Goal: Information Seeking & Learning: Learn about a topic

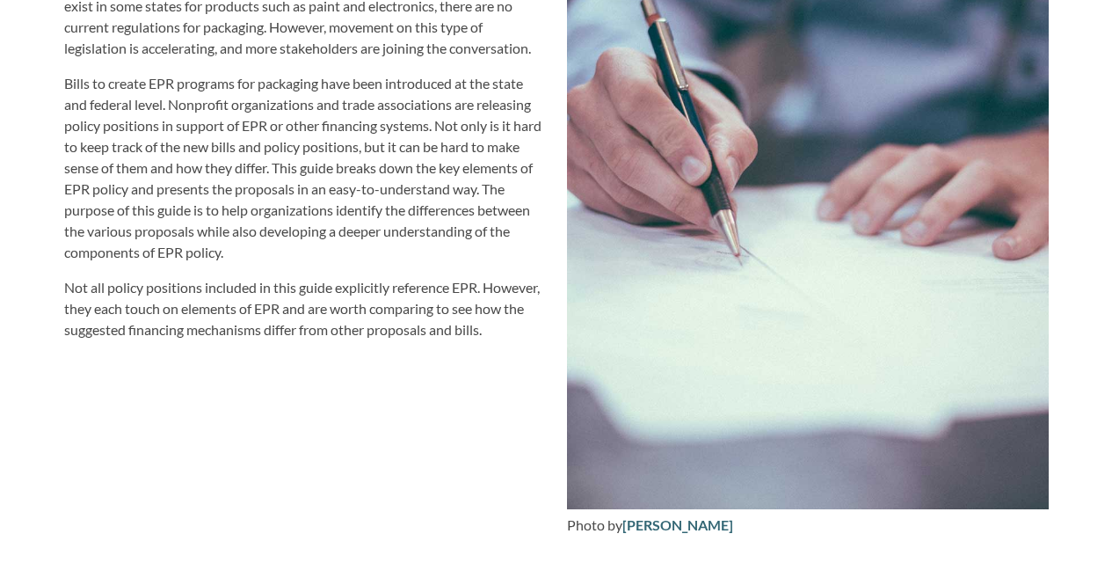
scroll to position [2022, 0]
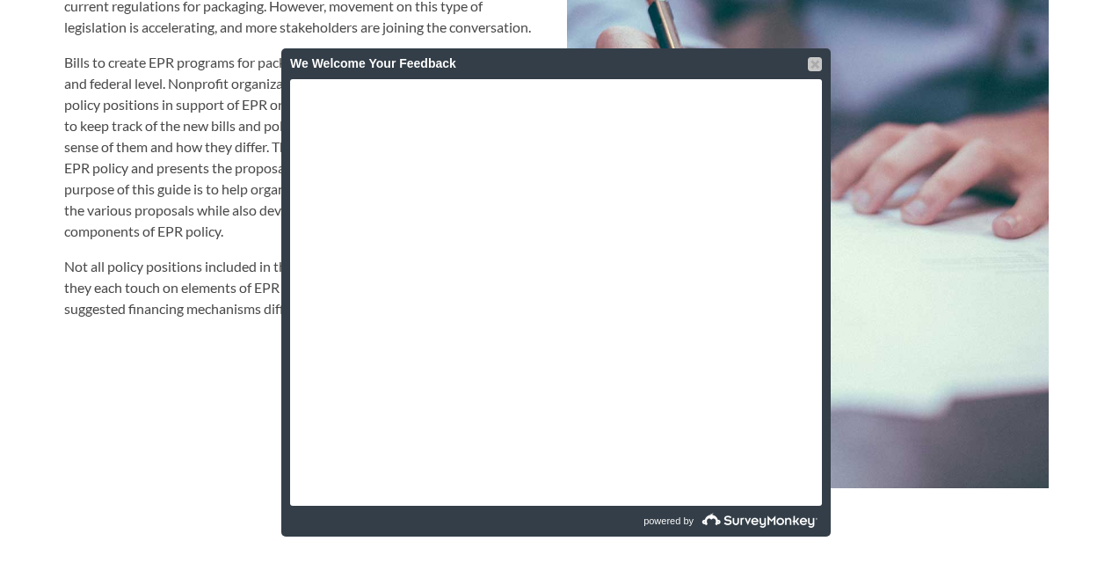
click at [812, 63] on div at bounding box center [815, 64] width 14 height 14
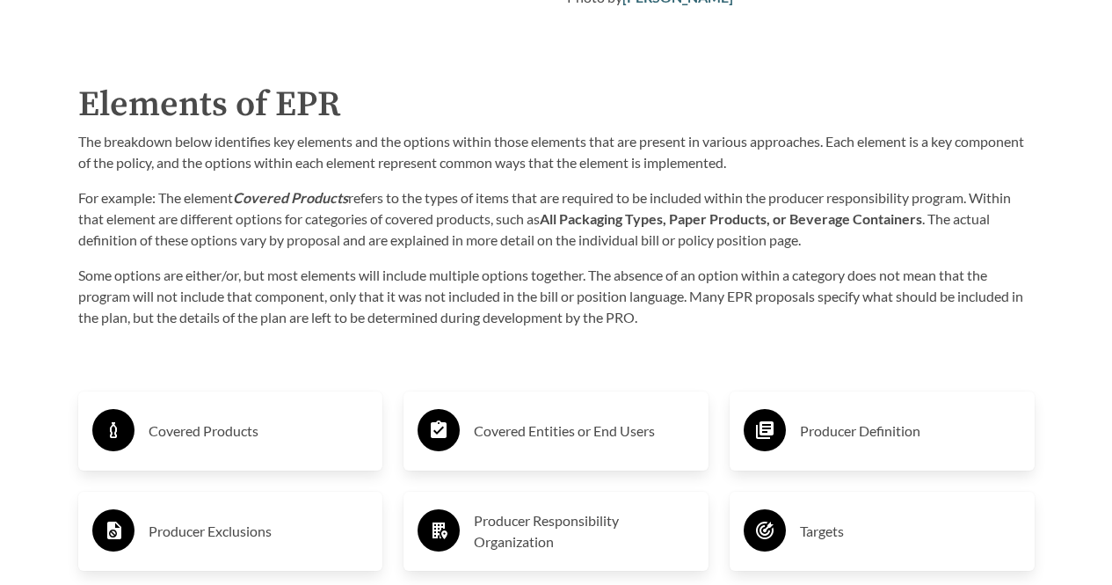
scroll to position [2550, 0]
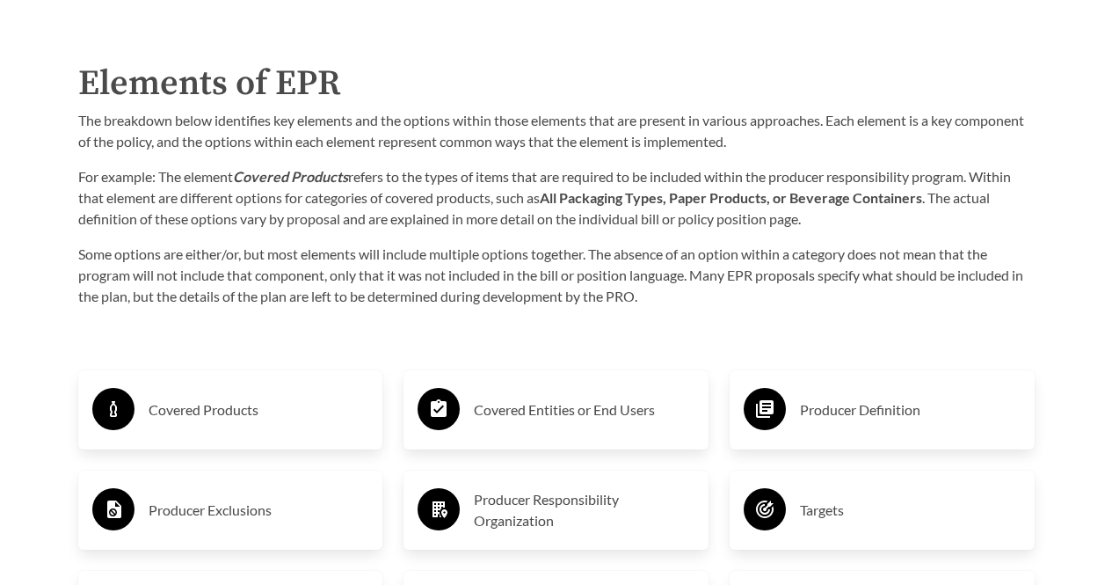
click at [248, 413] on h3 "Covered Products" at bounding box center [259, 410] width 221 height 28
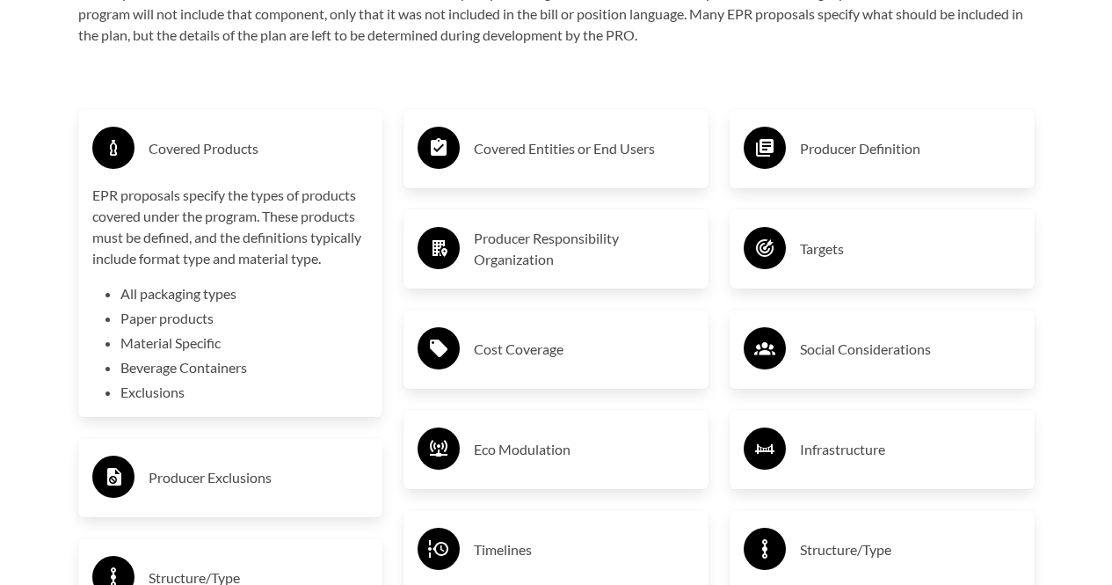
scroll to position [2814, 0]
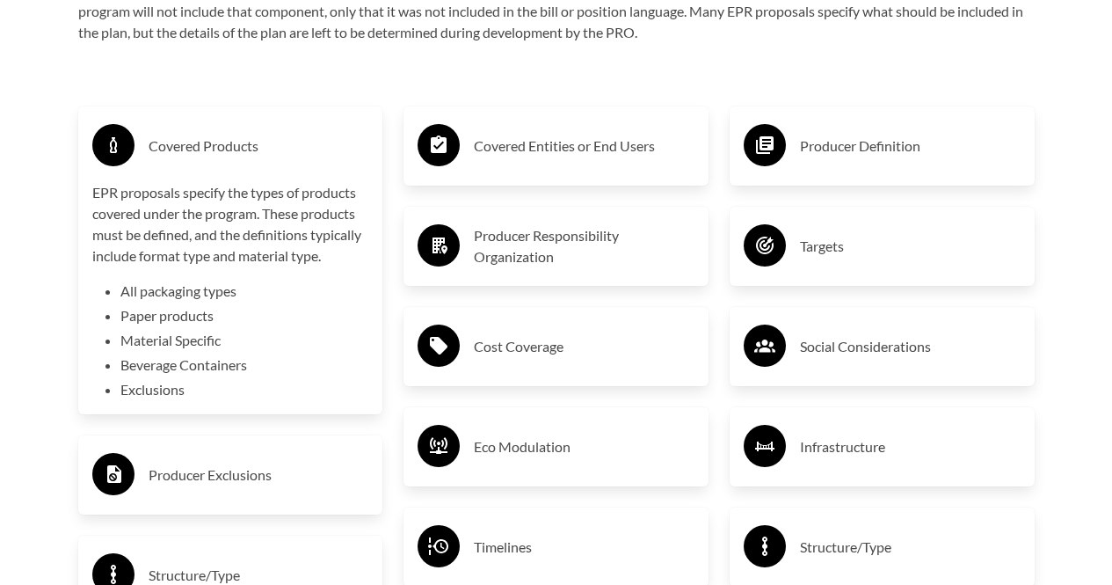
click at [246, 159] on h3 "Covered Products" at bounding box center [259, 146] width 221 height 28
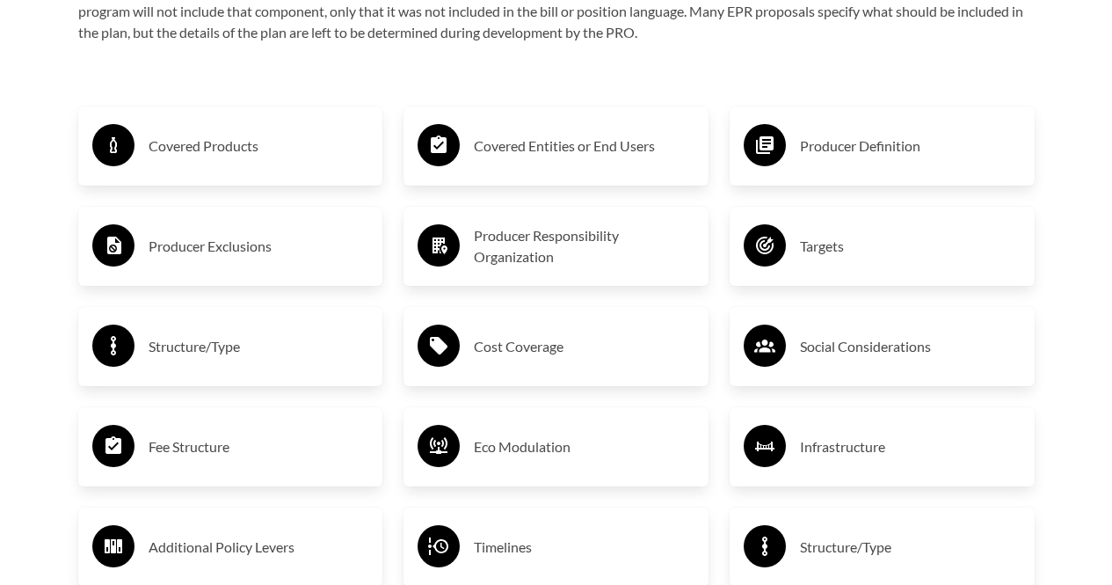
click at [241, 251] on h3 "Producer Exclusions" at bounding box center [259, 246] width 221 height 28
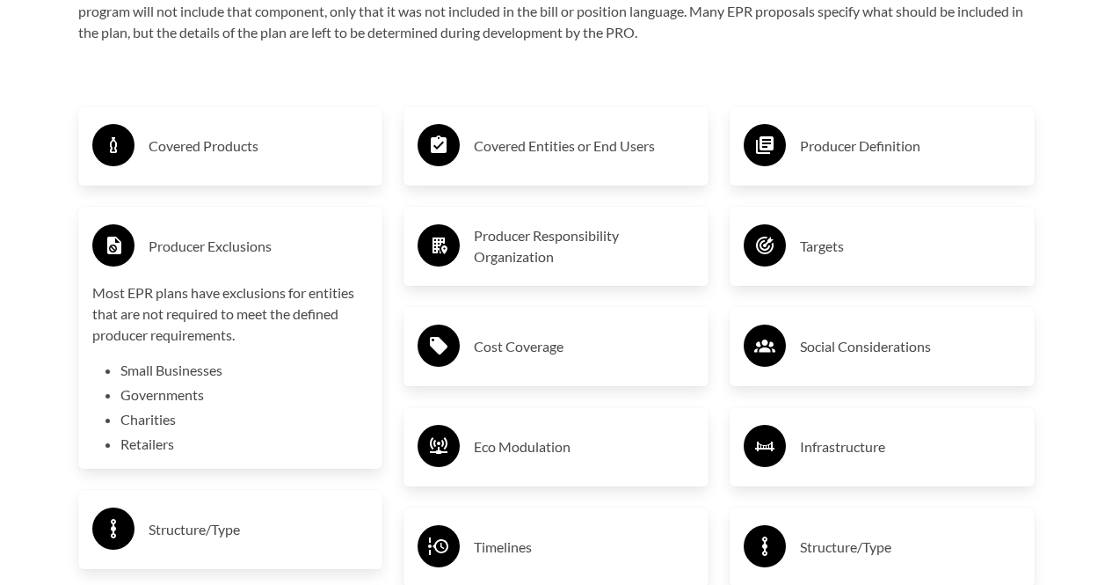
click at [243, 250] on h3 "Producer Exclusions" at bounding box center [259, 246] width 221 height 28
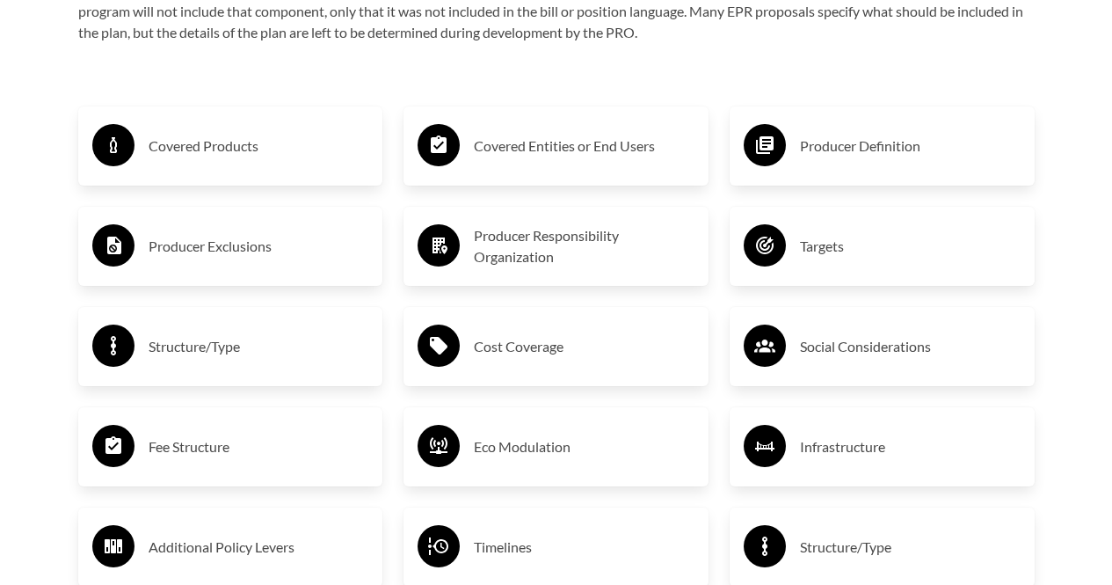
click at [220, 347] on h3 "Structure/Type" at bounding box center [259, 346] width 221 height 28
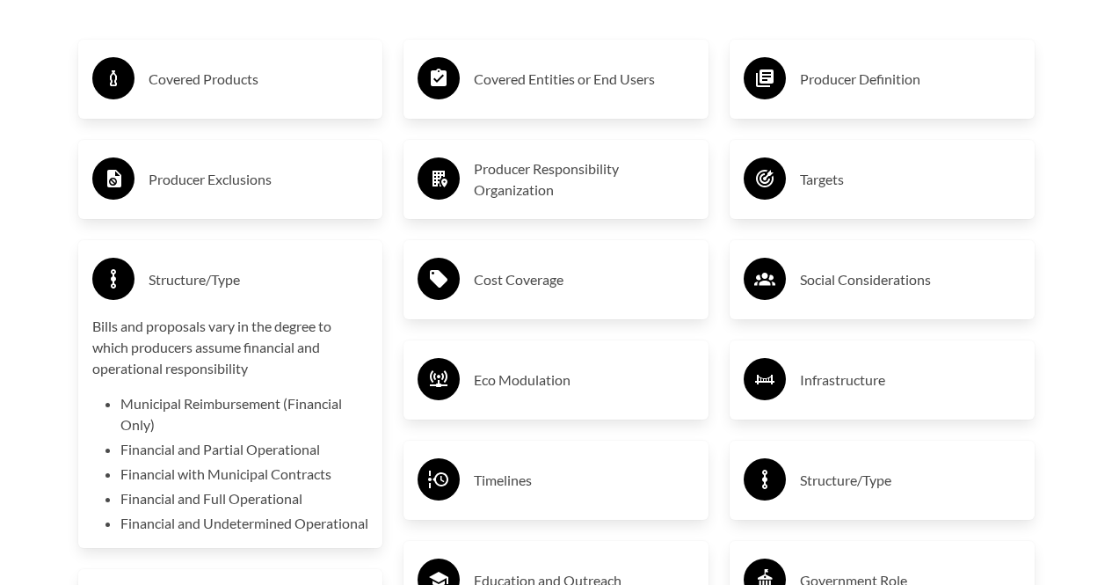
scroll to position [2902, 0]
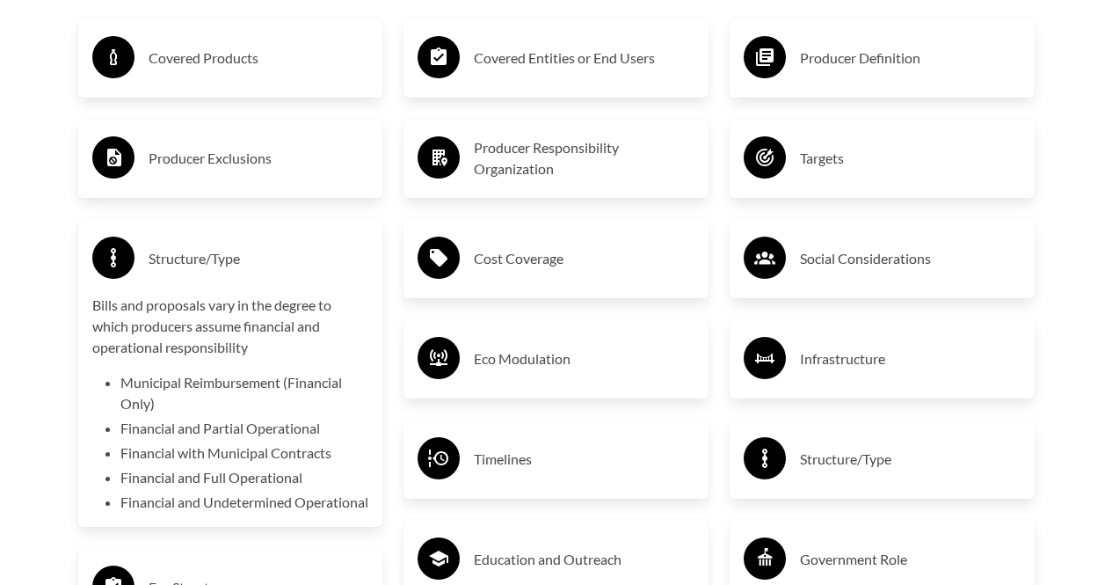
click at [238, 258] on h3 "Structure/Type" at bounding box center [259, 258] width 221 height 28
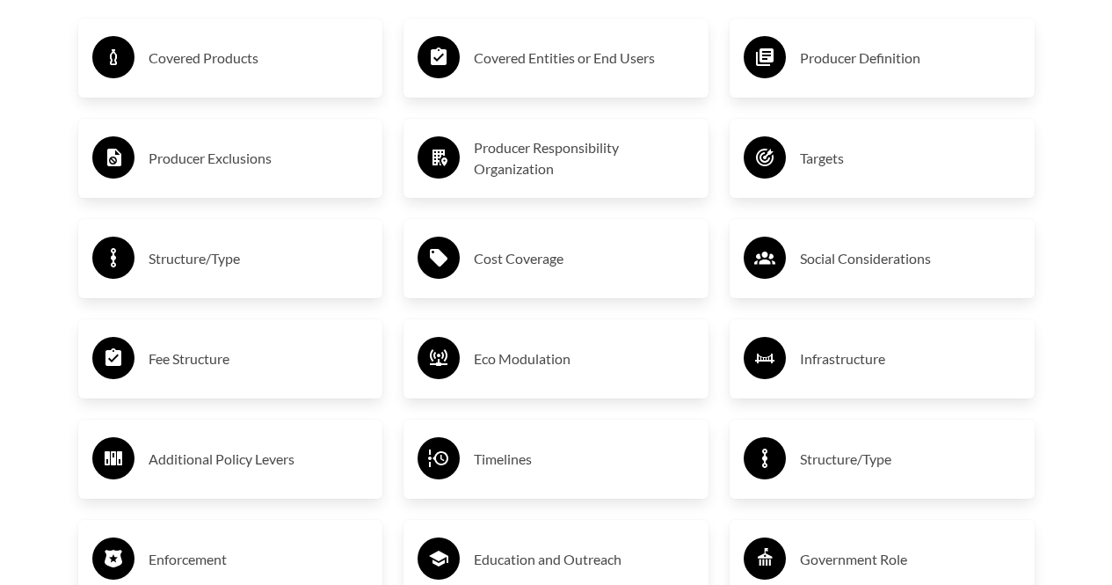
click at [229, 353] on h3 "Fee Structure" at bounding box center [259, 359] width 221 height 28
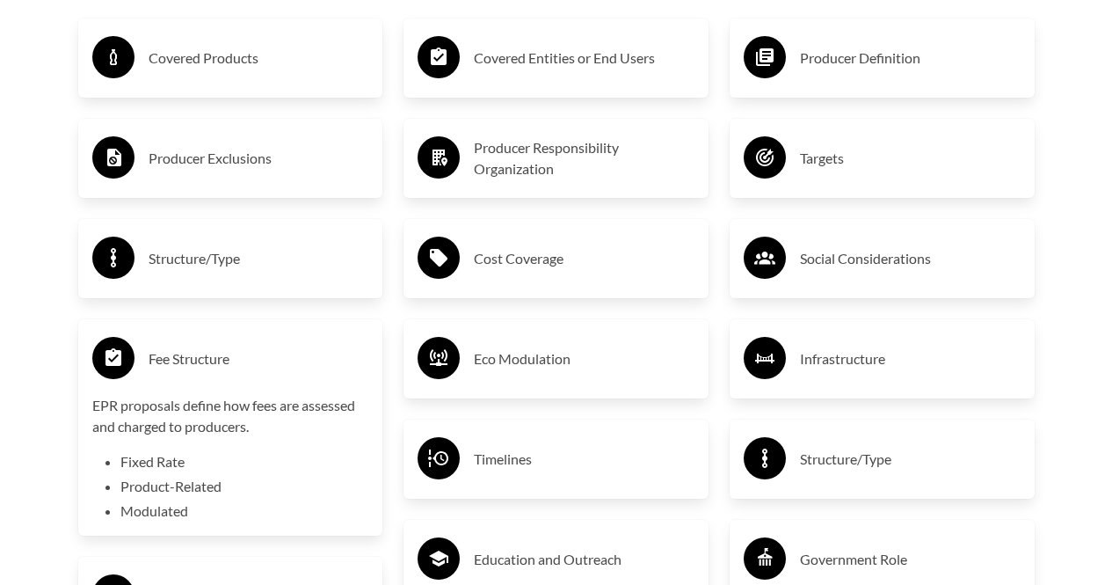
click at [232, 352] on h3 "Fee Structure" at bounding box center [259, 359] width 221 height 28
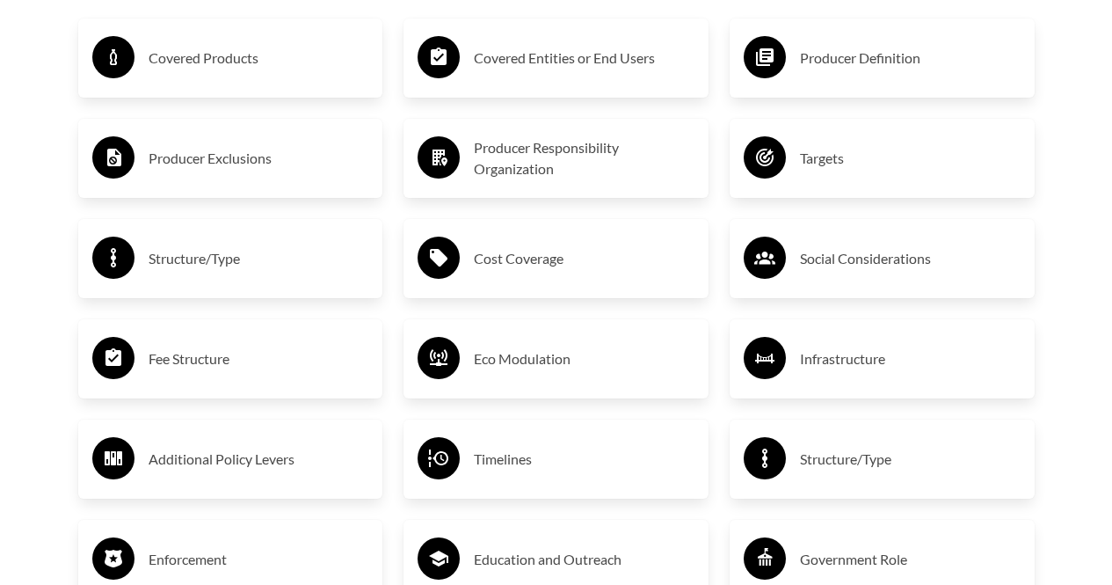
click at [261, 457] on h3 "Additional Policy Levers" at bounding box center [259, 459] width 221 height 28
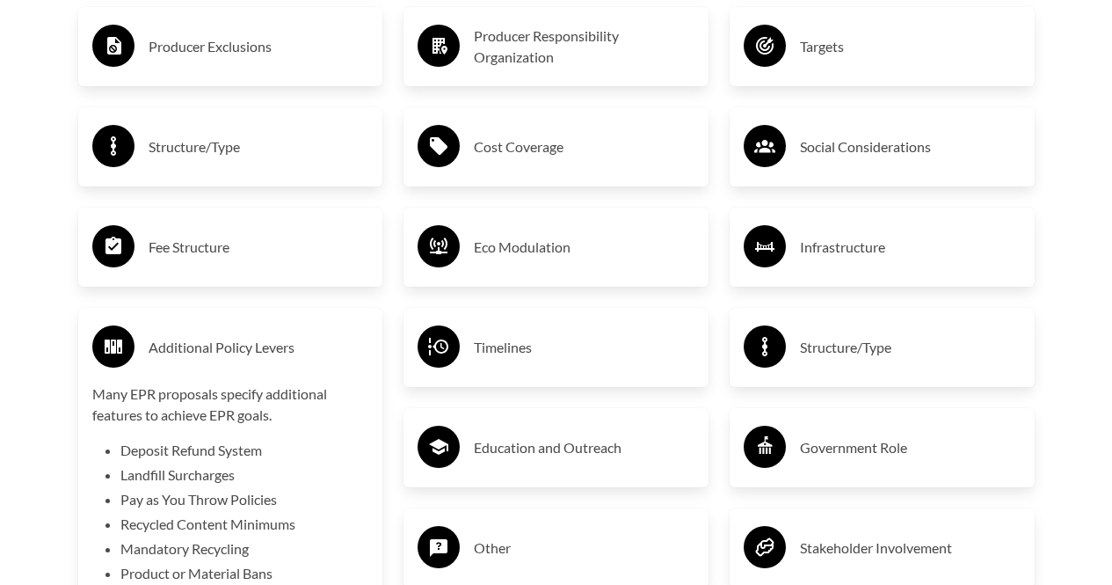
scroll to position [3165, 0]
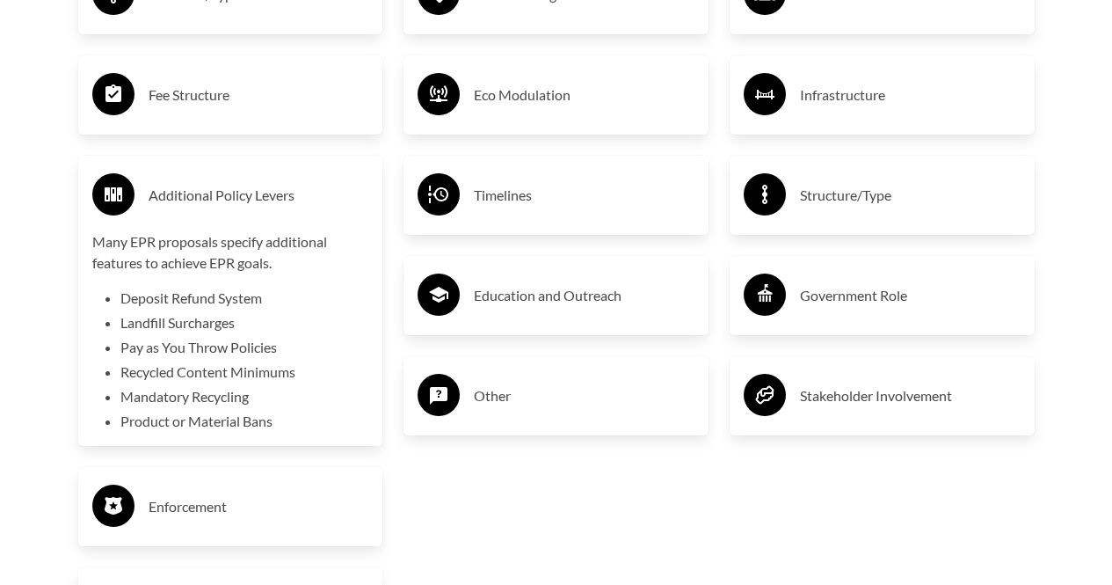
click at [266, 194] on h3 "Additional Policy Levers" at bounding box center [259, 195] width 221 height 28
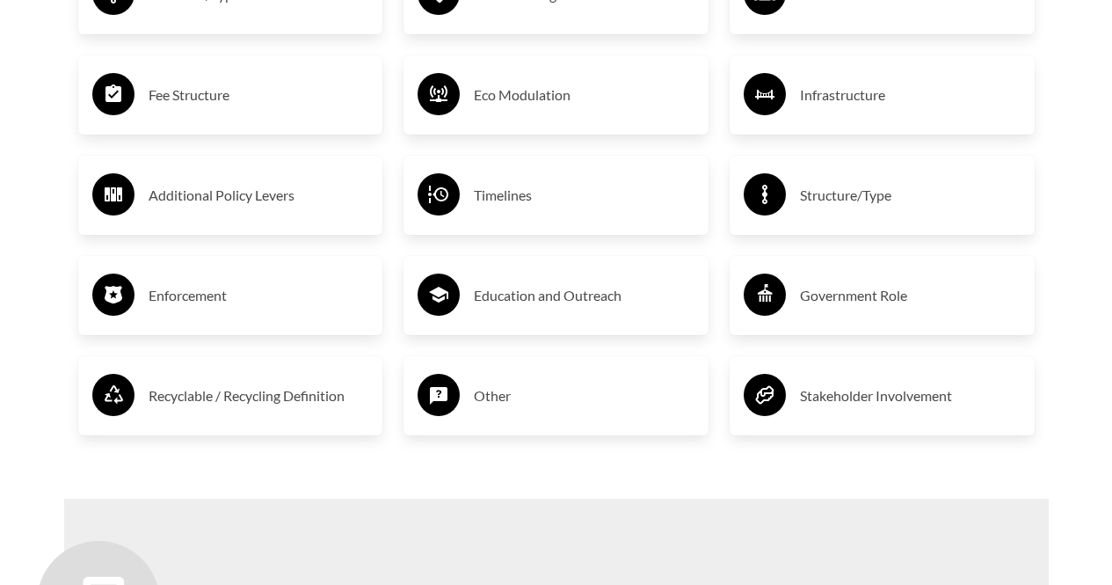
click at [230, 302] on h3 "Enforcement" at bounding box center [259, 295] width 221 height 28
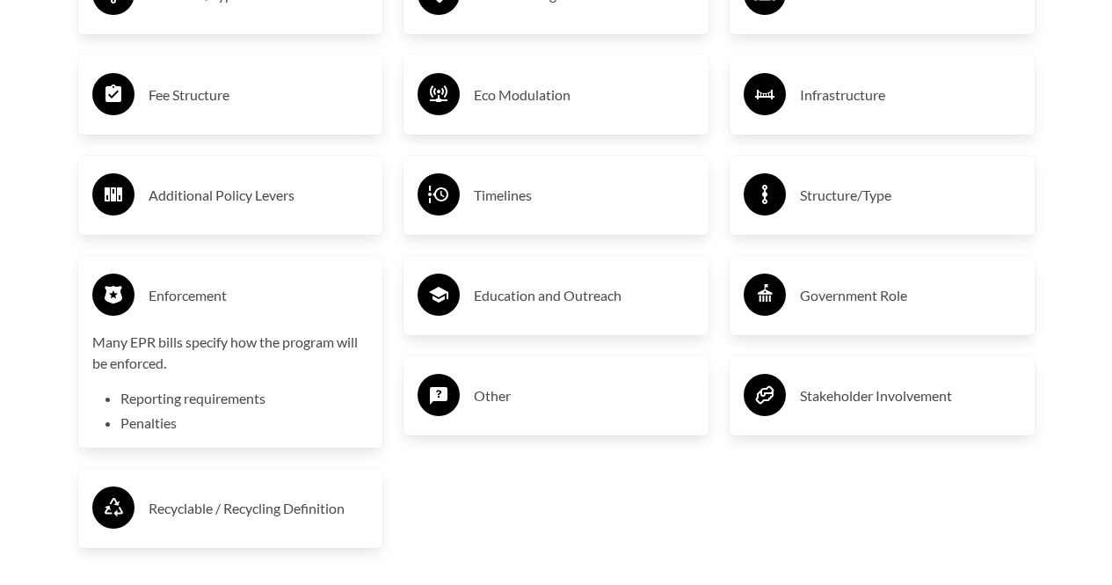
click at [231, 300] on h3 "Enforcement" at bounding box center [259, 295] width 221 height 28
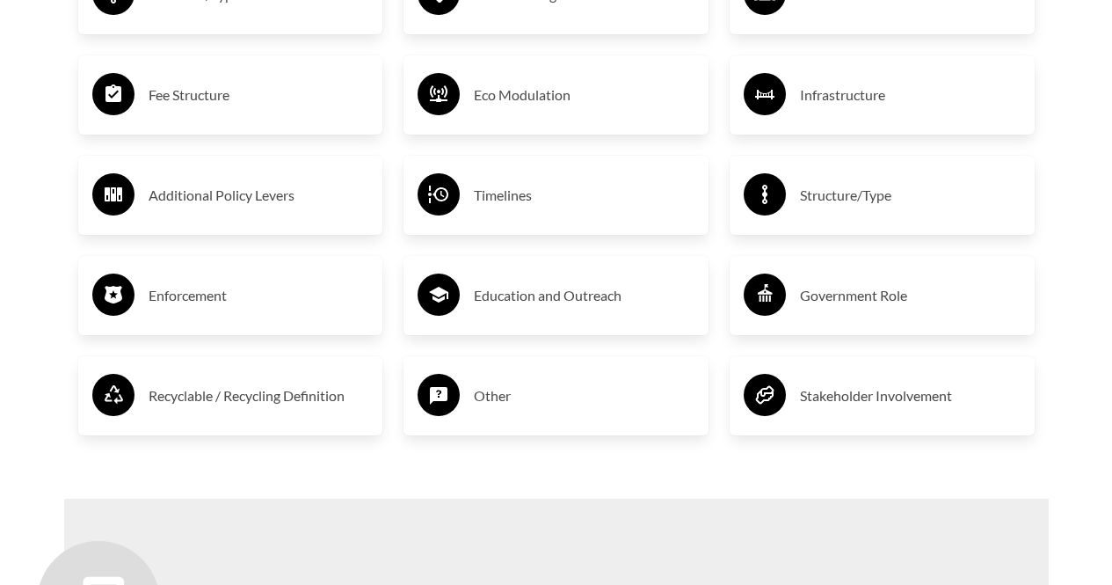
click at [224, 399] on h3 "Recyclable / Recycling Definition" at bounding box center [259, 396] width 221 height 28
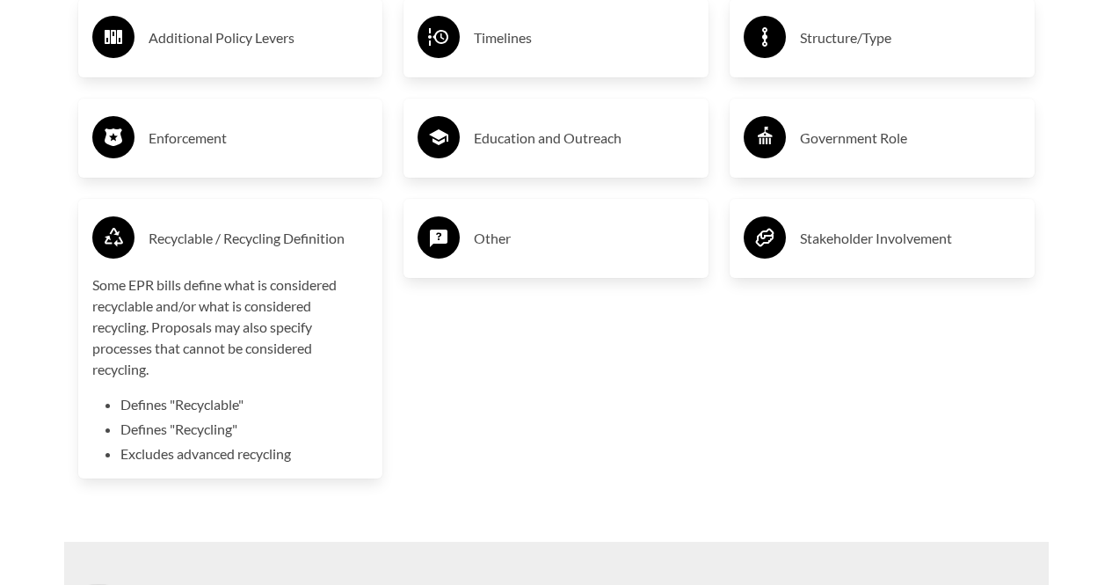
scroll to position [3341, 0]
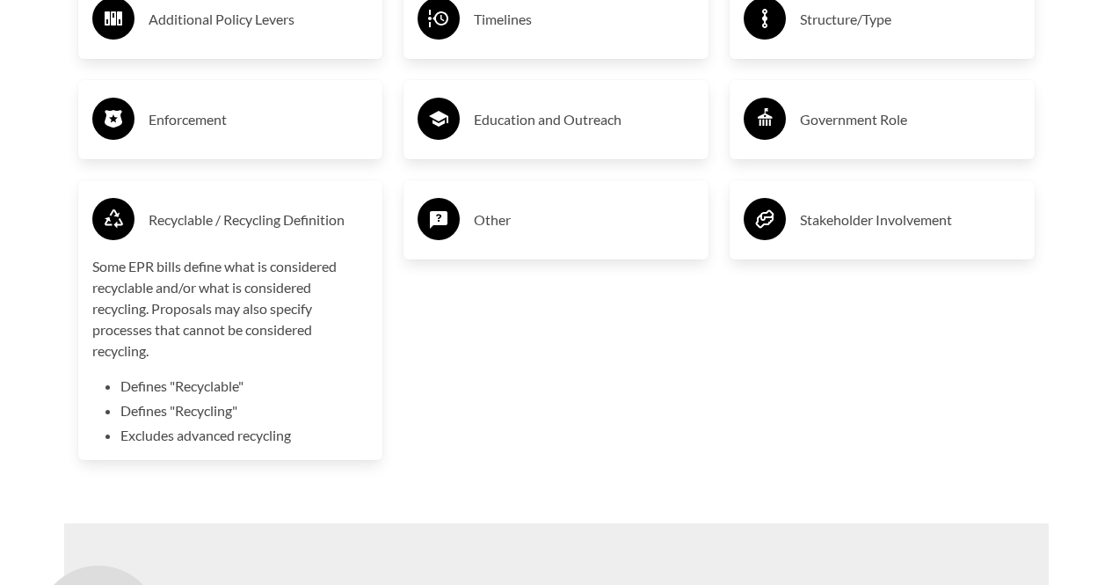
click at [292, 229] on h3 "Recyclable / Recycling Definition" at bounding box center [259, 220] width 221 height 28
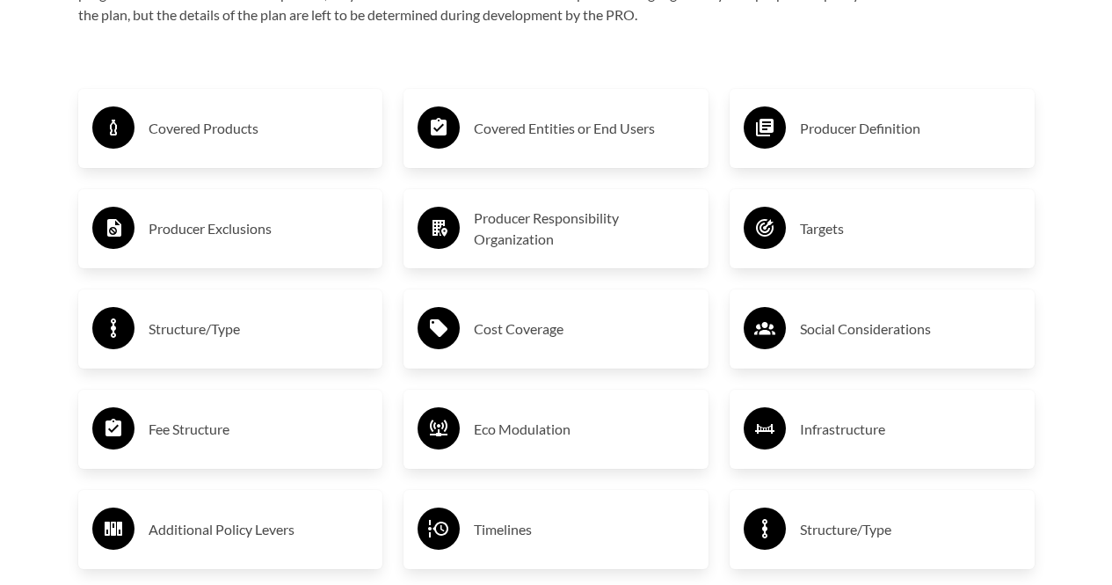
scroll to position [2814, 0]
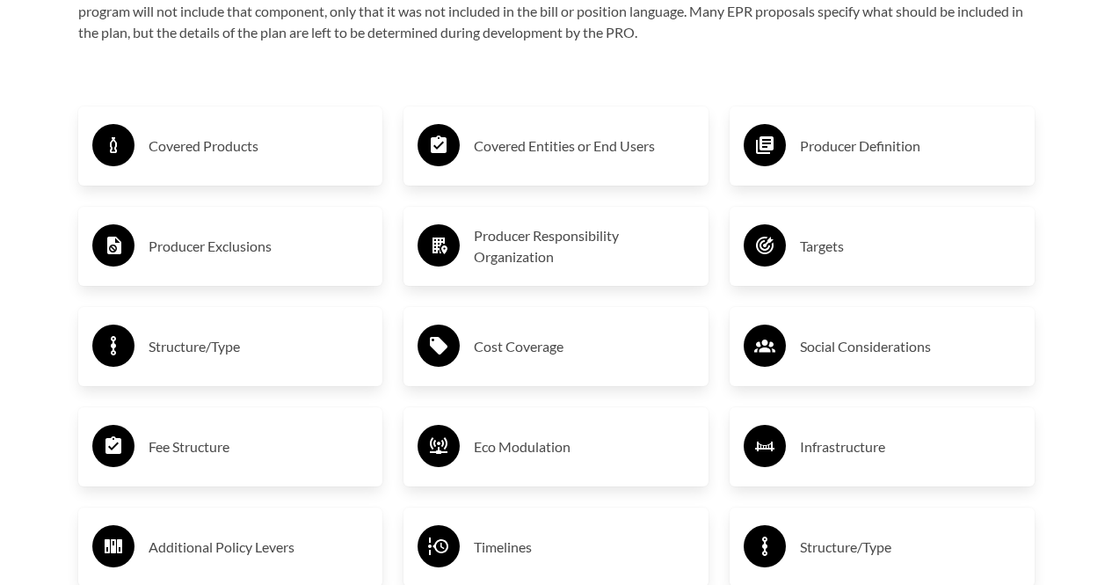
click at [536, 151] on h3 "Covered Entities or End Users" at bounding box center [584, 146] width 221 height 28
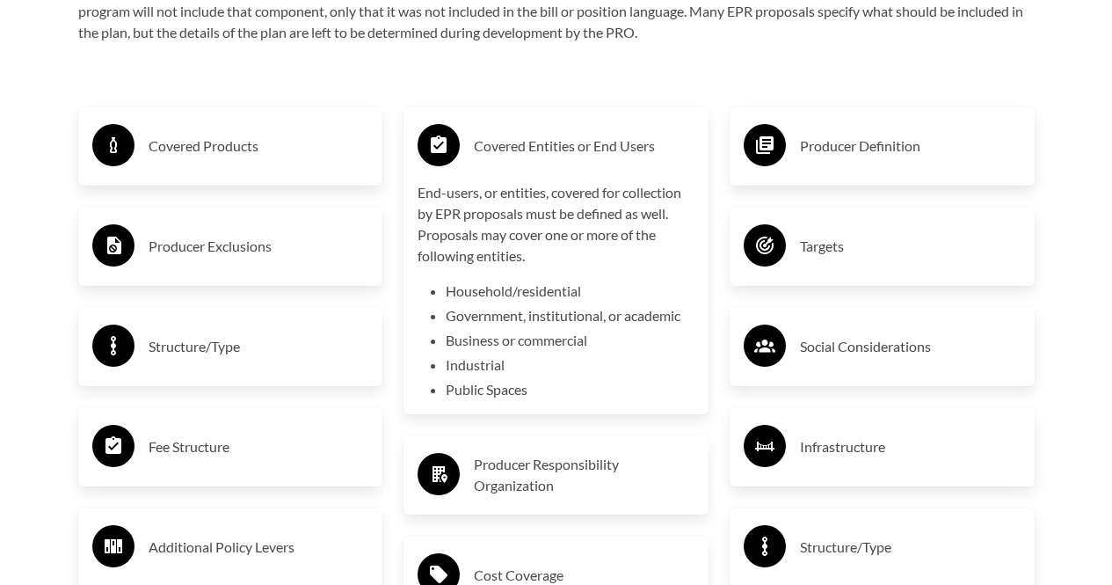
click at [558, 157] on h3 "Covered Entities or End Users" at bounding box center [584, 146] width 221 height 28
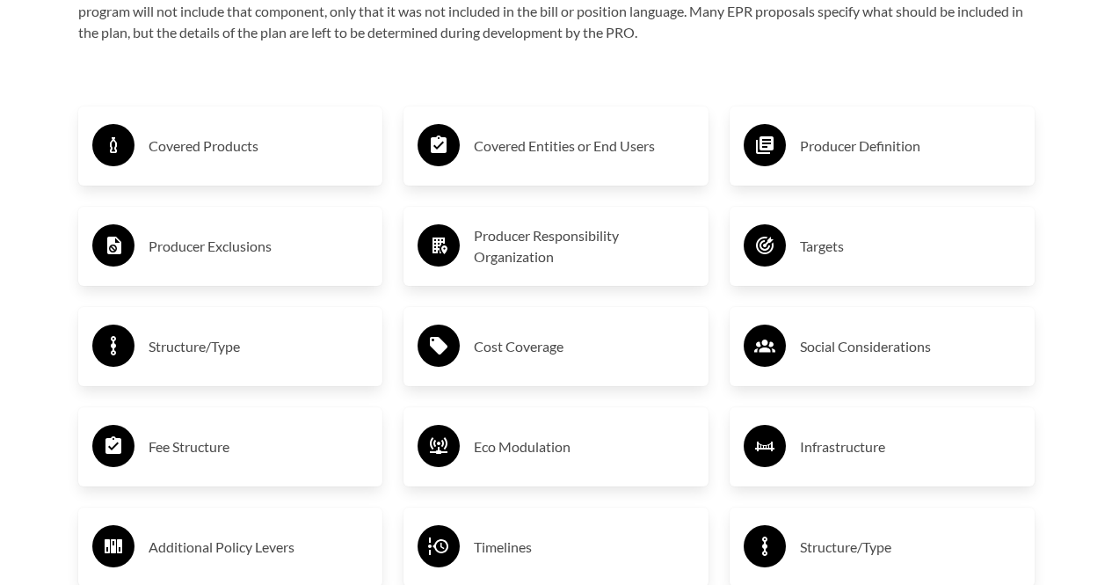
click at [547, 228] on div "Producer Responsibility Organization" at bounding box center [556, 246] width 277 height 51
